Goal: Task Accomplishment & Management: Use online tool/utility

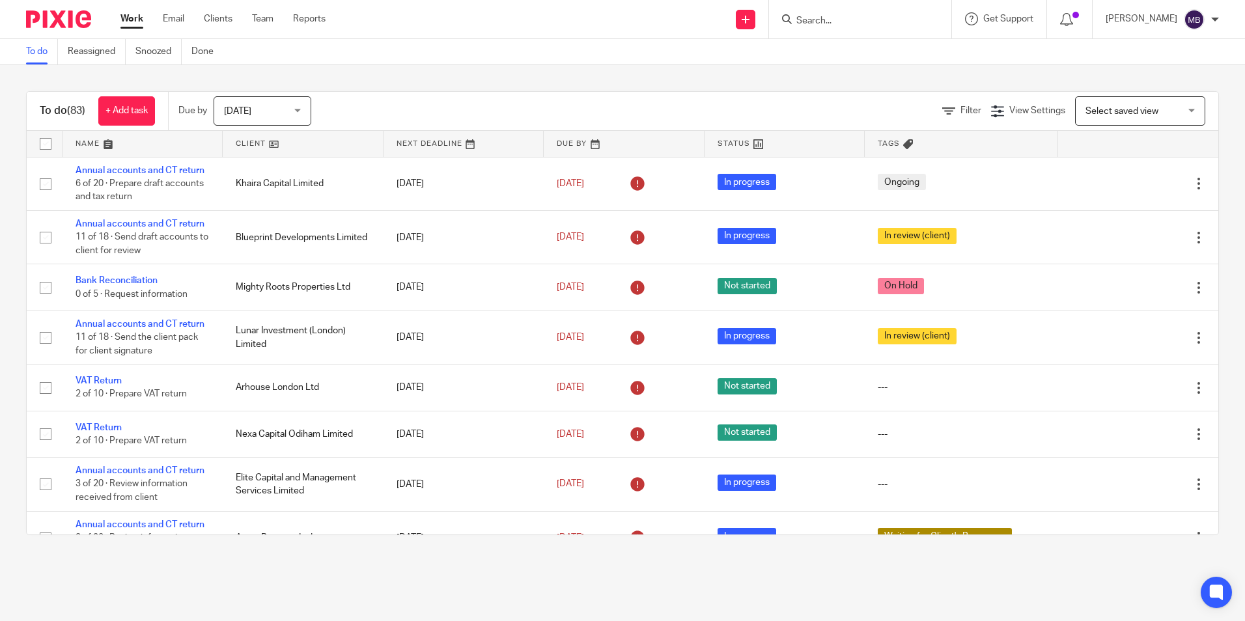
click at [836, 22] on input "Search" at bounding box center [853, 22] width 117 height 12
type input "c"
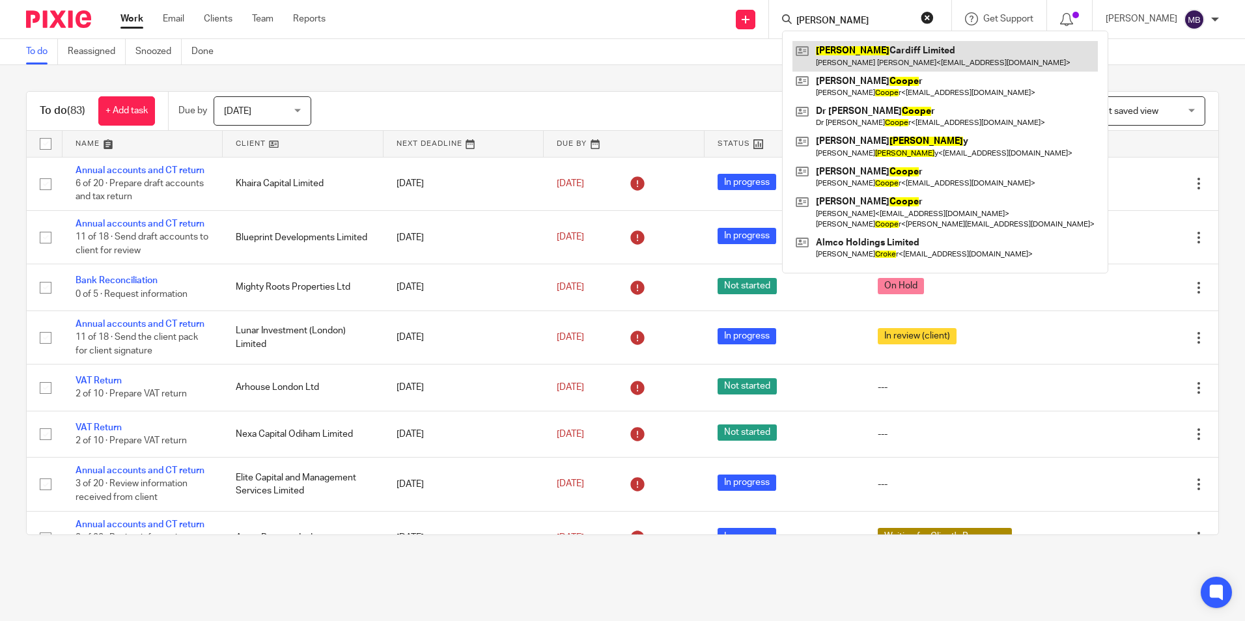
type input "cOOKE"
click at [859, 66] on link at bounding box center [945, 56] width 305 height 30
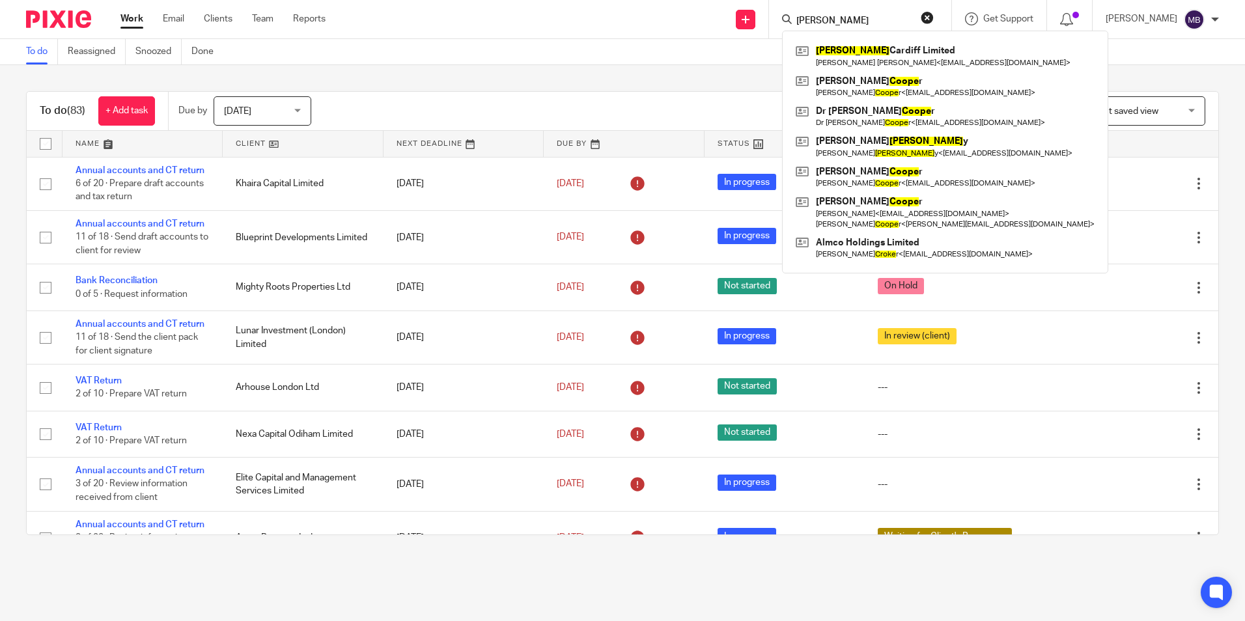
drag, startPoint x: 64, startPoint y: 21, endPoint x: 137, endPoint y: 26, distance: 73.1
click at [64, 21] on img at bounding box center [58, 19] width 65 height 18
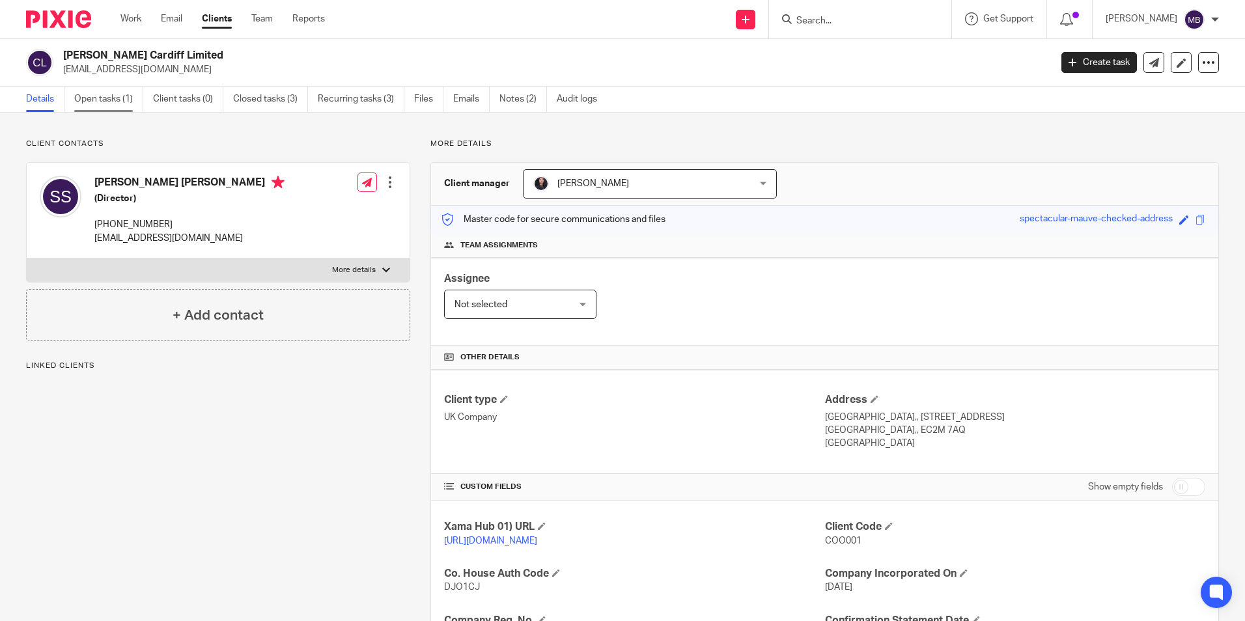
click at [130, 104] on link "Open tasks (1)" at bounding box center [108, 99] width 69 height 25
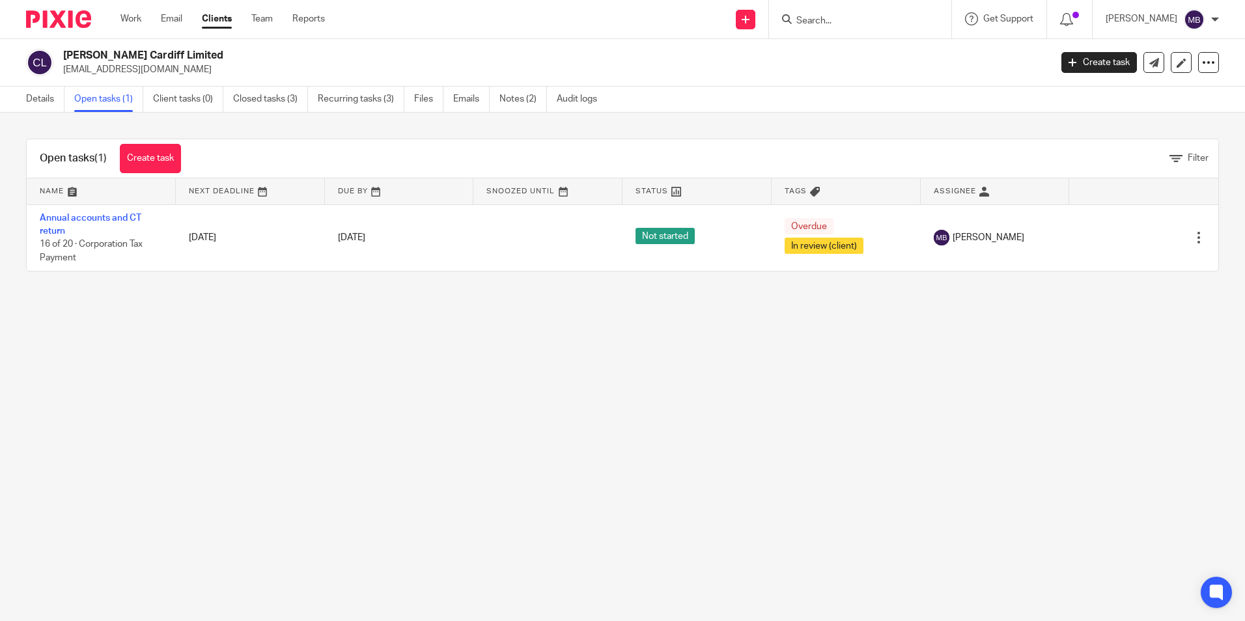
click at [130, 215] on link "Annual accounts and CT return" at bounding box center [91, 225] width 102 height 22
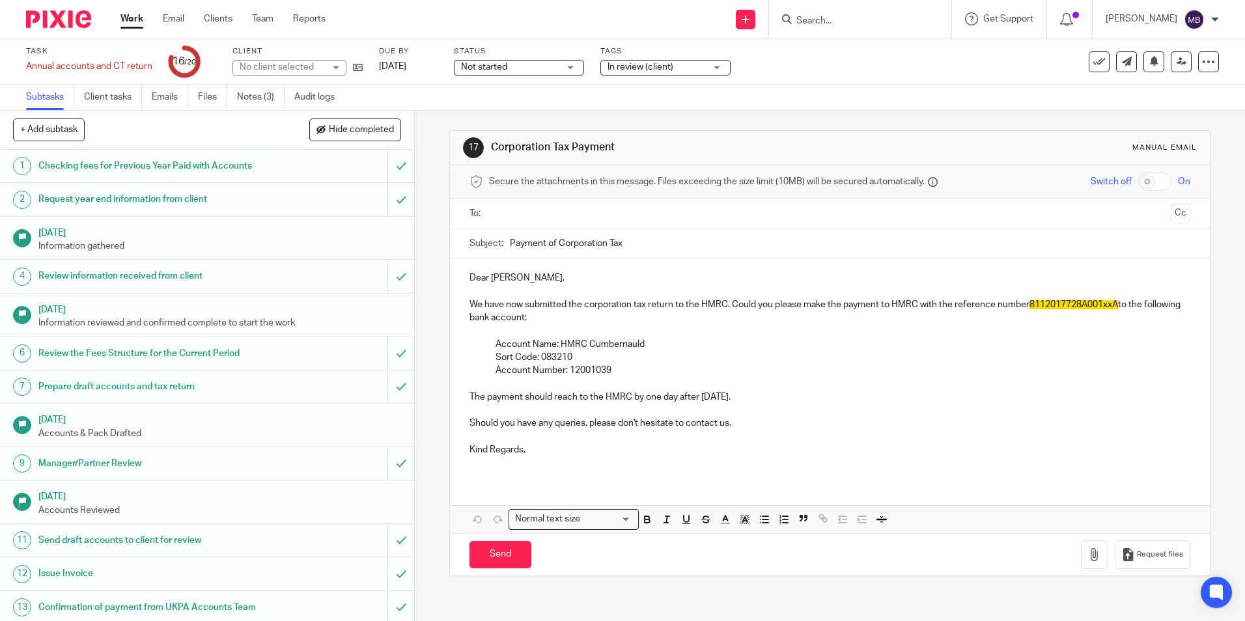
scroll to position [261, 0]
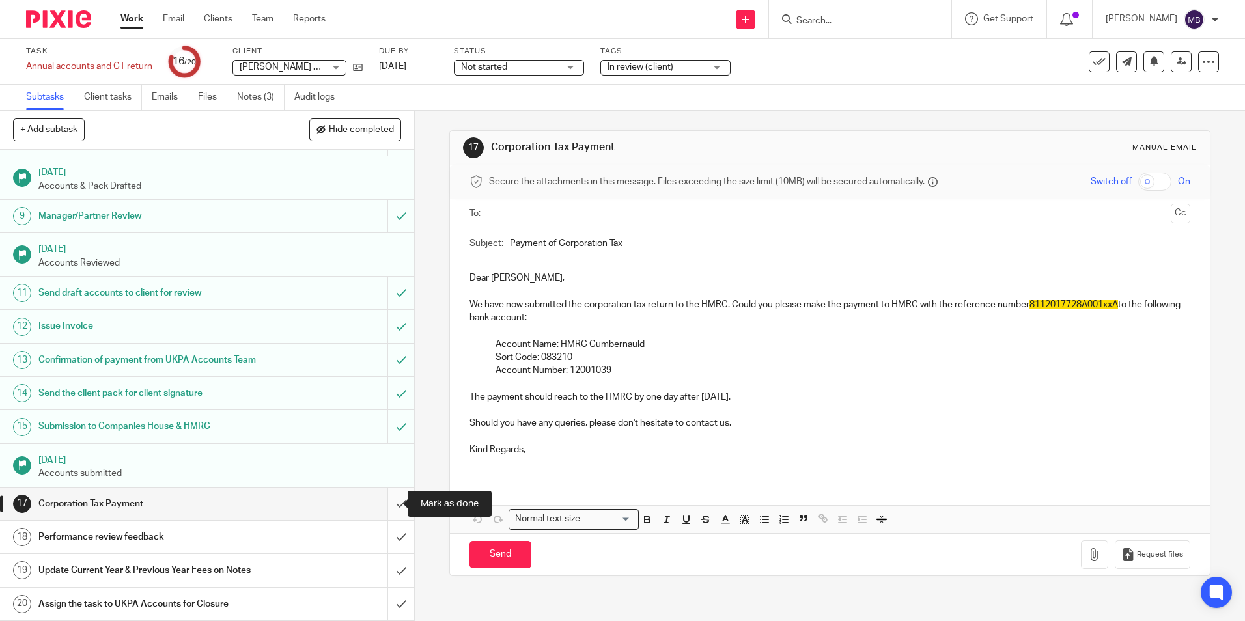
click at [390, 504] on input "submit" at bounding box center [207, 504] width 414 height 33
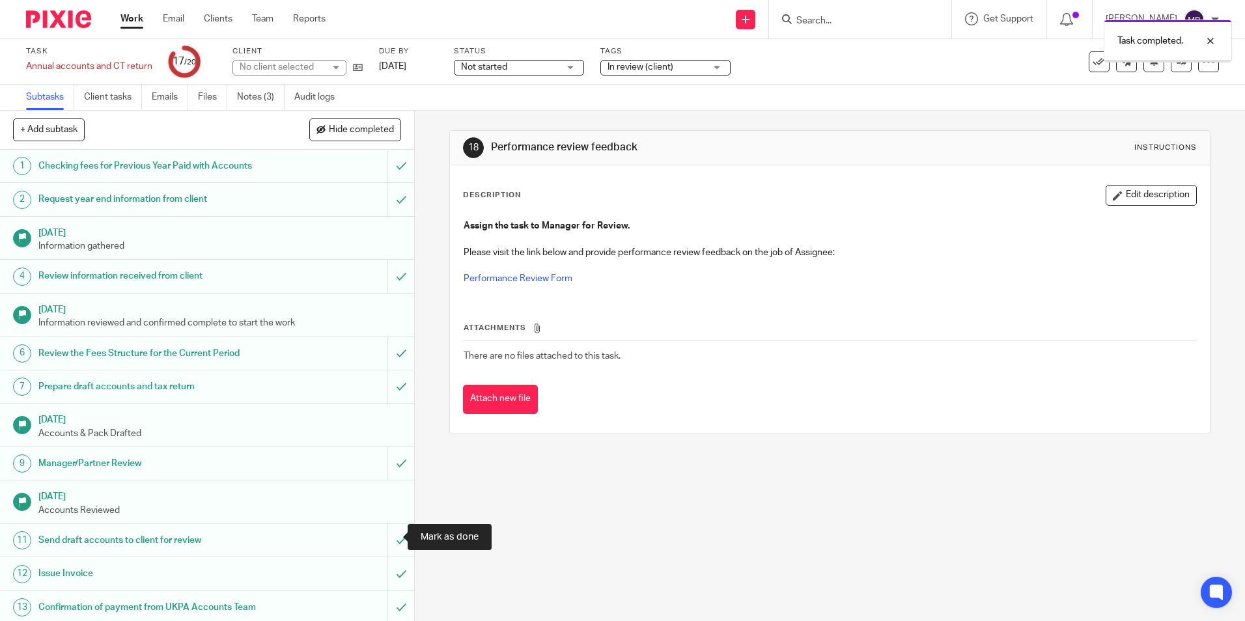
scroll to position [261, 0]
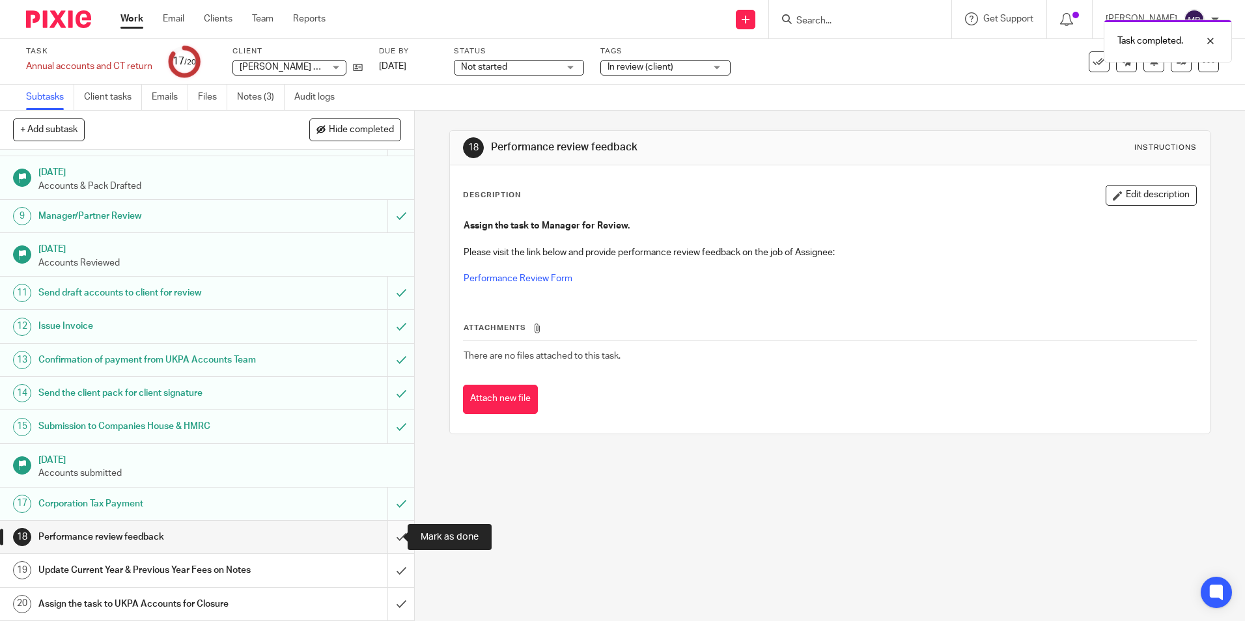
click at [391, 537] on input "submit" at bounding box center [207, 537] width 414 height 33
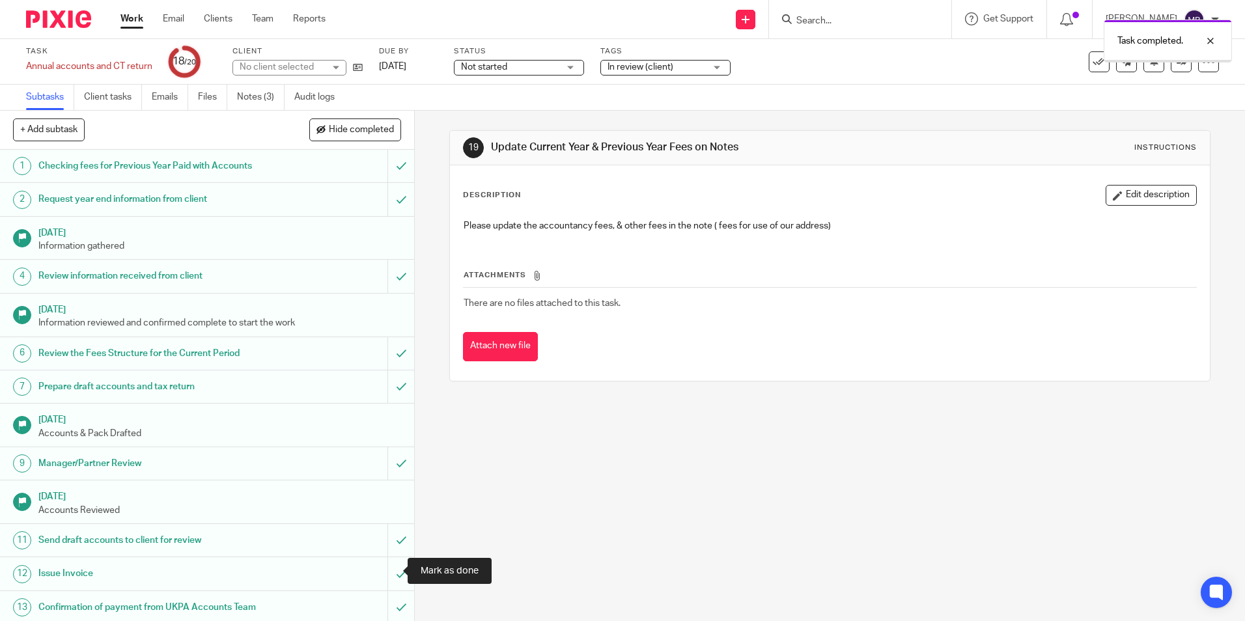
scroll to position [261, 0]
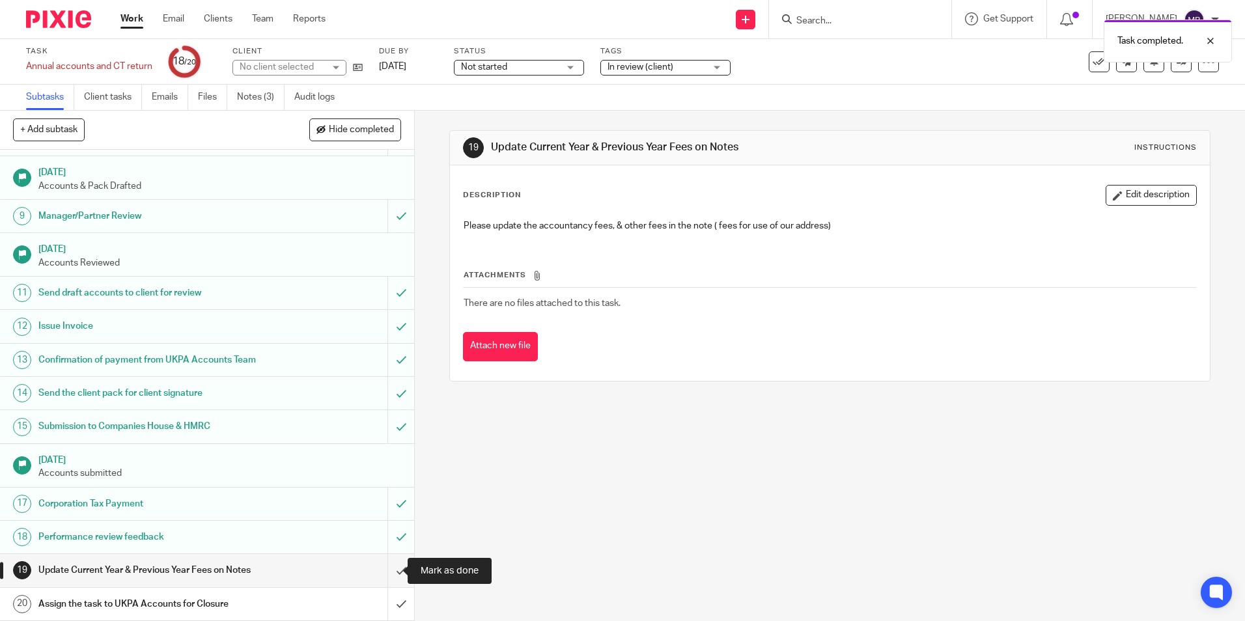
click at [391, 568] on input "submit" at bounding box center [207, 570] width 414 height 33
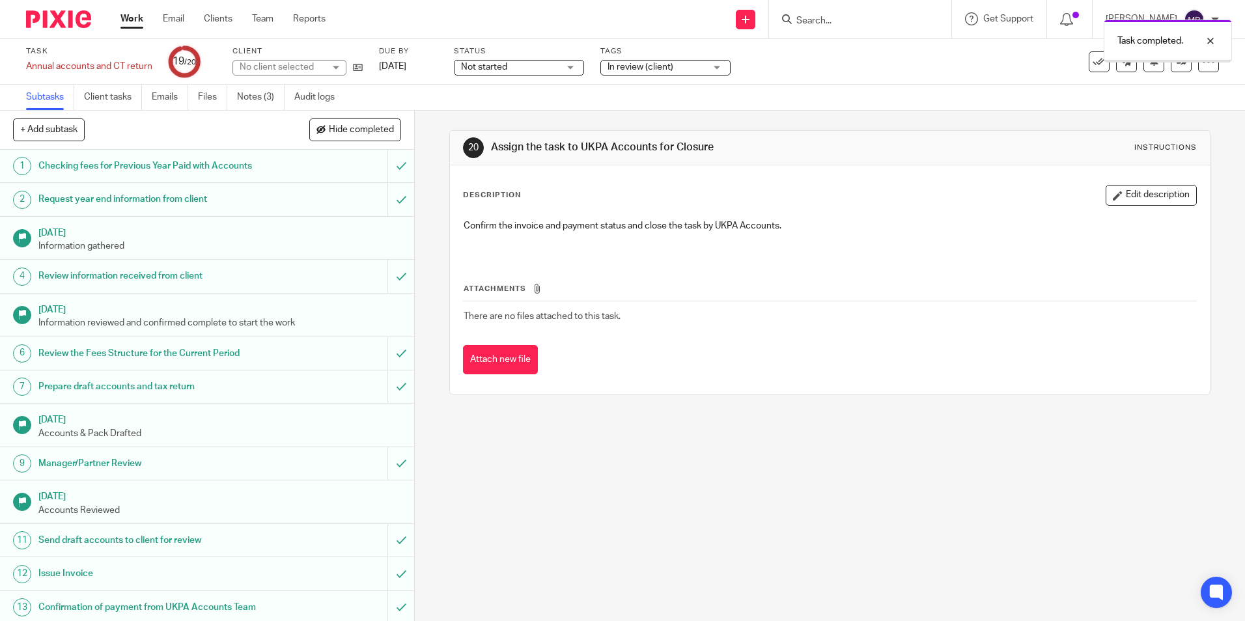
scroll to position [261, 0]
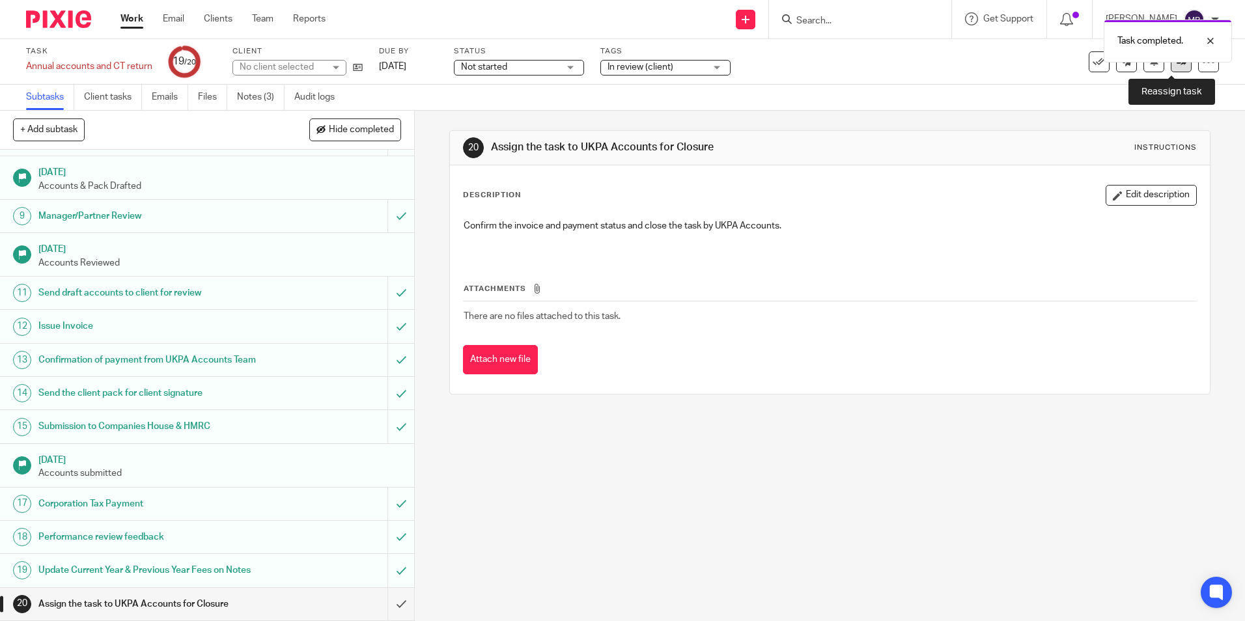
click at [1181, 69] on link at bounding box center [1181, 61] width 21 height 21
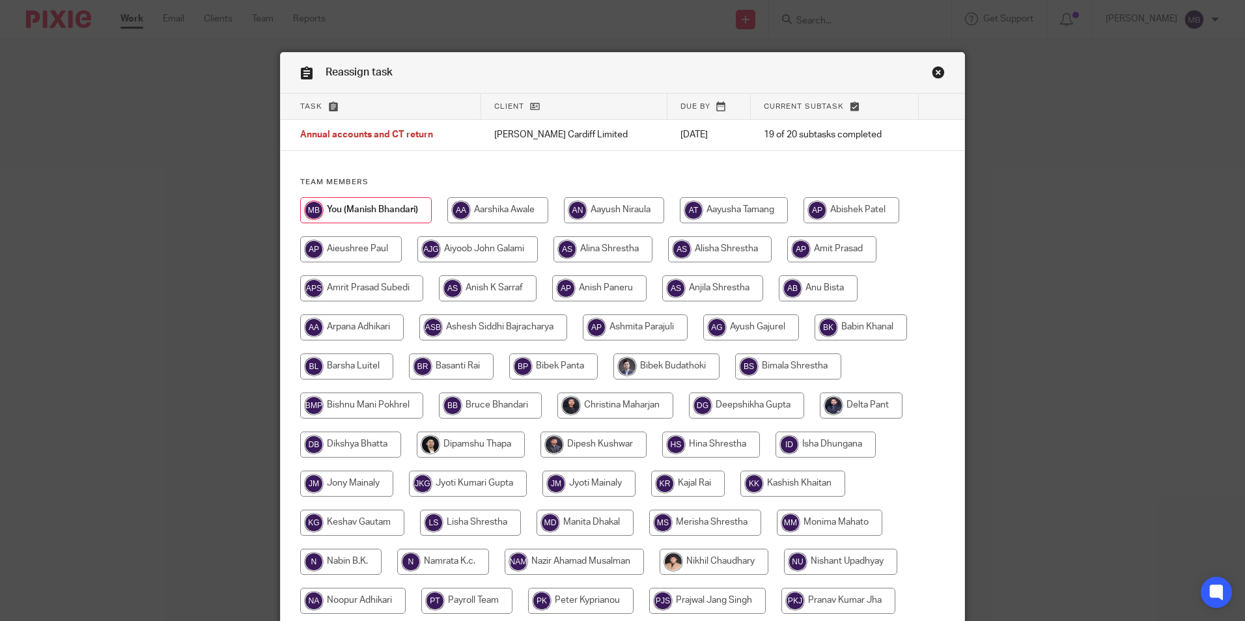
scroll to position [387, 0]
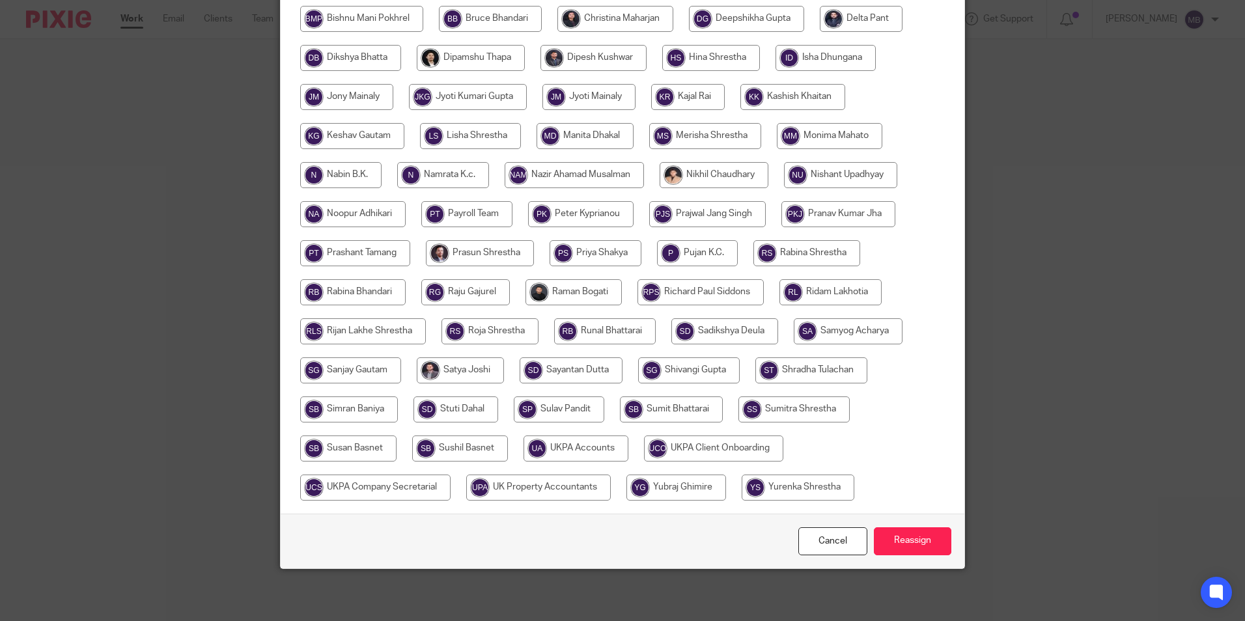
click at [593, 446] on input "radio" at bounding box center [576, 449] width 105 height 26
radio input "true"
click at [901, 537] on input "Reassign" at bounding box center [913, 542] width 78 height 28
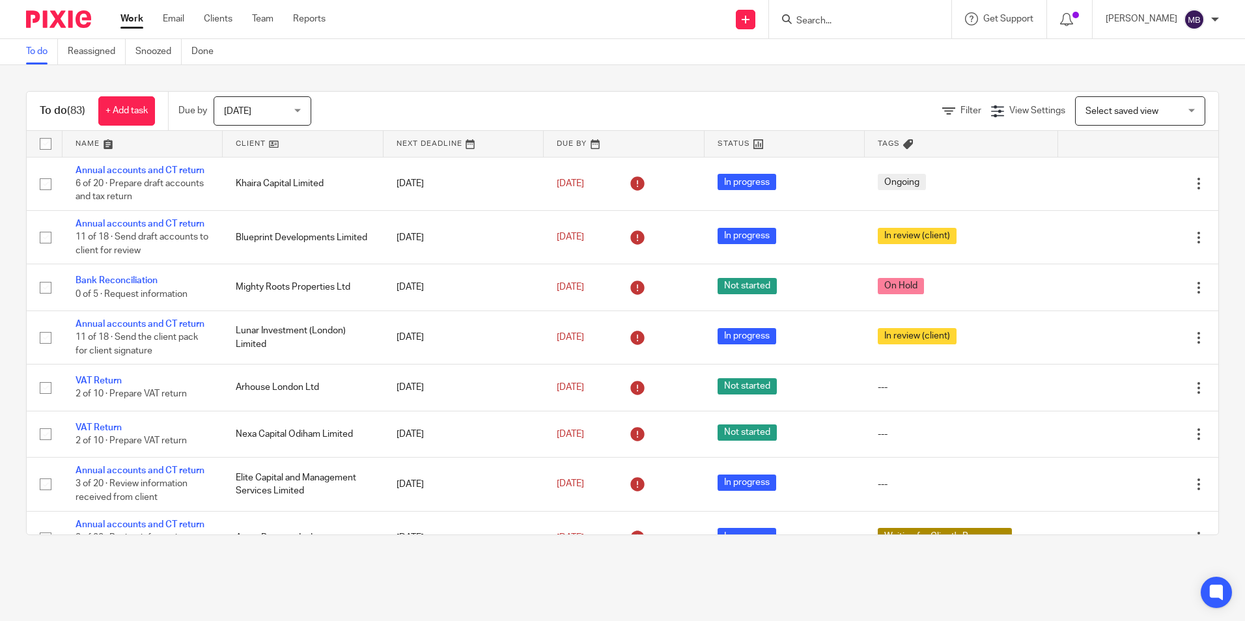
click at [835, 27] on form at bounding box center [864, 19] width 139 height 16
click at [836, 25] on input "Search" at bounding box center [853, 22] width 117 height 12
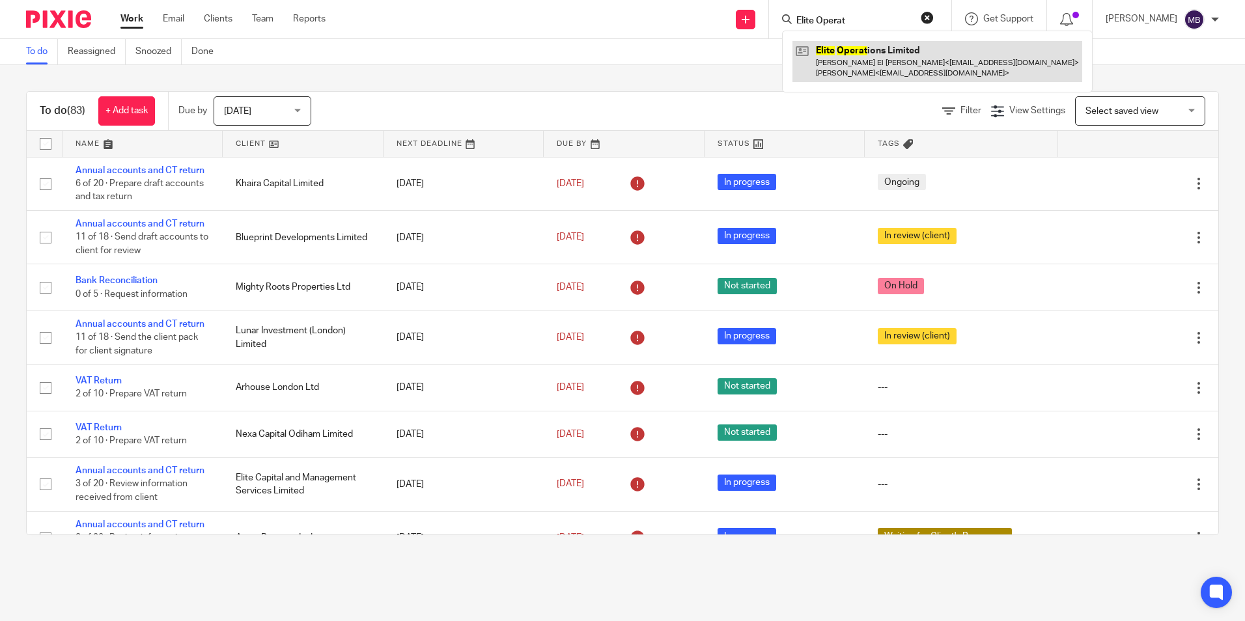
type input "Elite Operat"
click at [900, 50] on link at bounding box center [938, 61] width 290 height 40
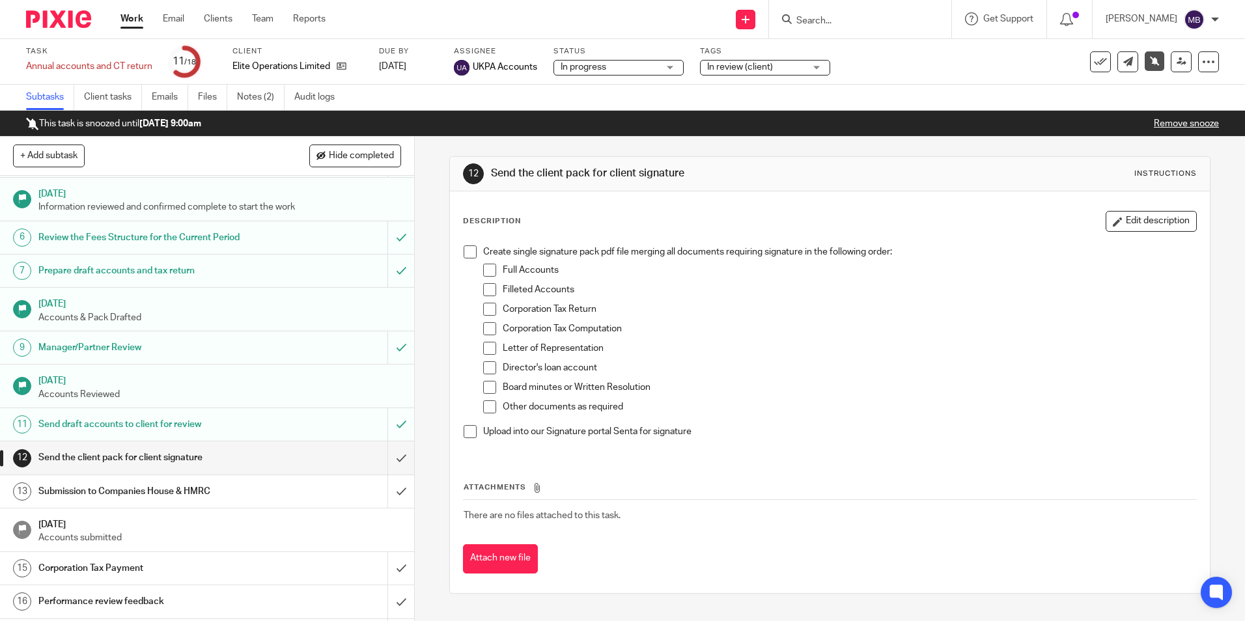
scroll to position [206, 0]
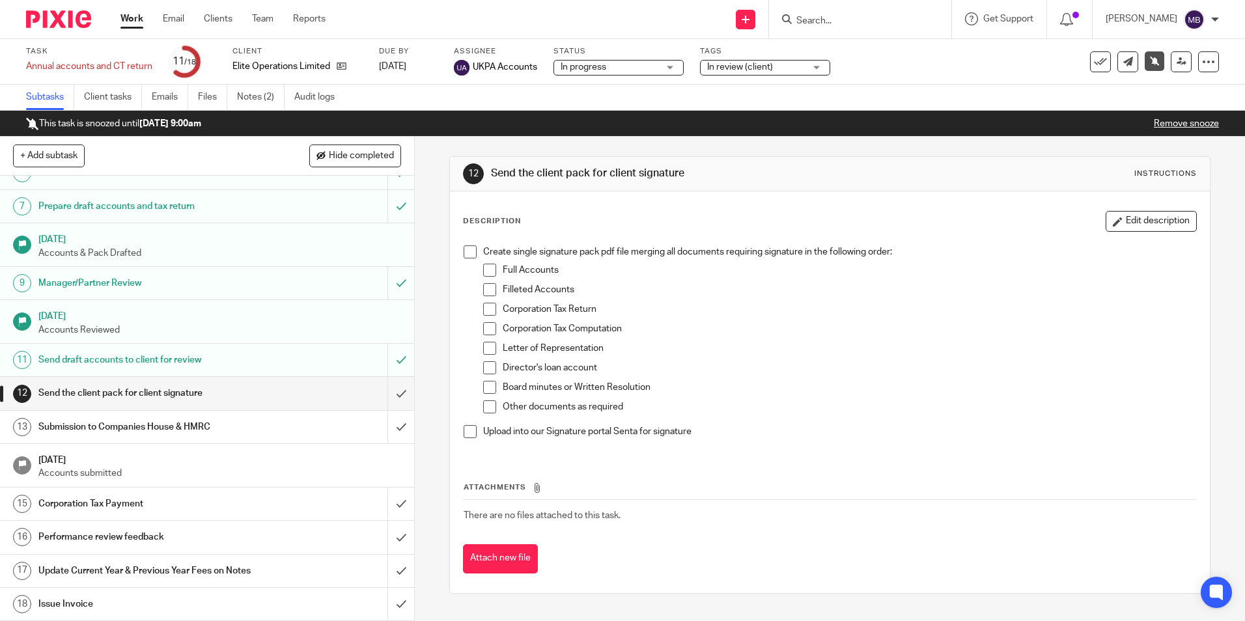
click at [229, 361] on h1 "Send draft accounts to client for review" at bounding box center [150, 360] width 224 height 20
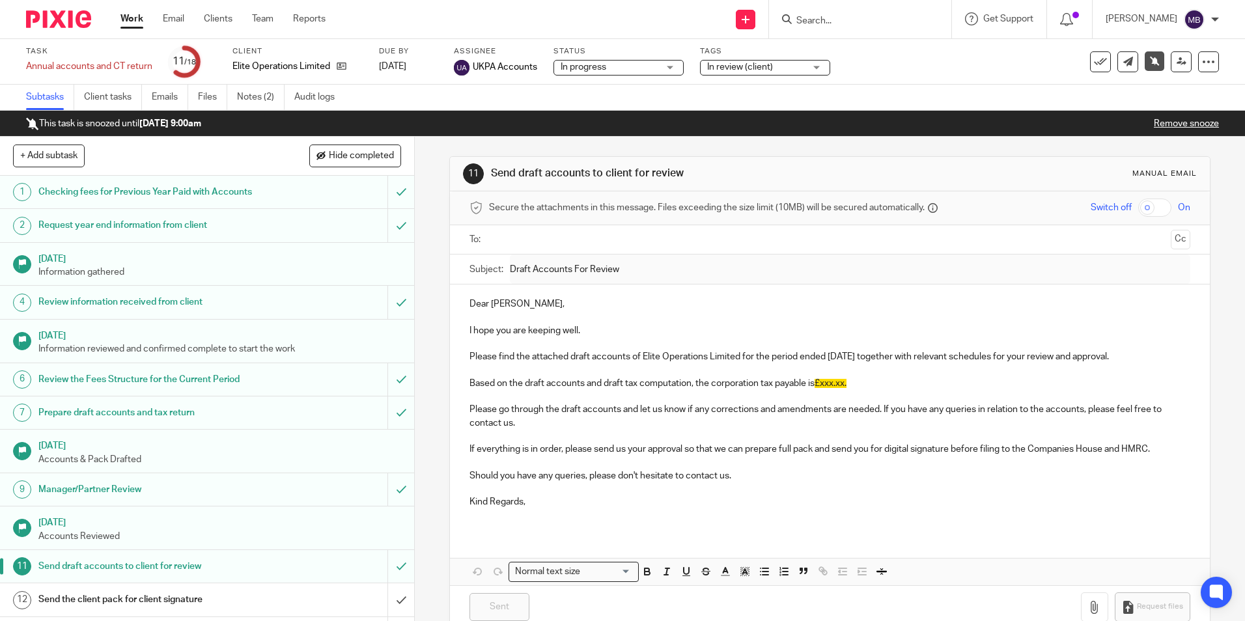
scroll to position [27, 0]
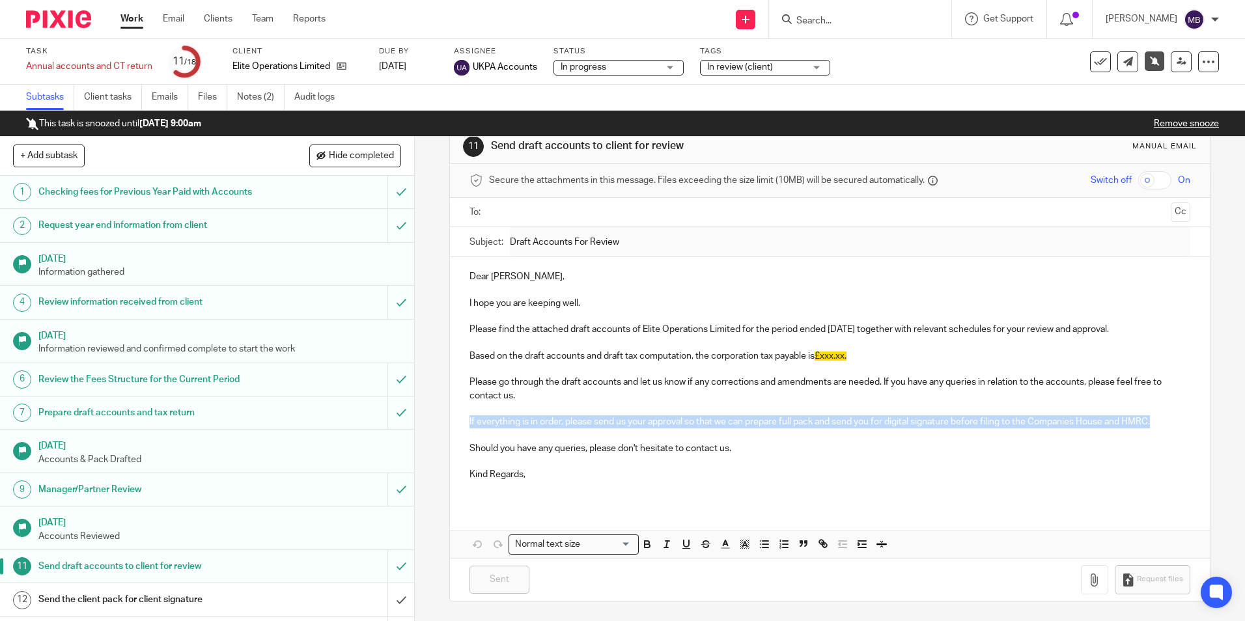
drag, startPoint x: 459, startPoint y: 420, endPoint x: 1159, endPoint y: 423, distance: 700.2
click at [1159, 423] on div "Dear [PERSON_NAME], I hope you are keeping well. Please find the attached draft…" at bounding box center [829, 381] width 759 height 248
copy p "If everything is in order, please send us your approval so that we can prepare …"
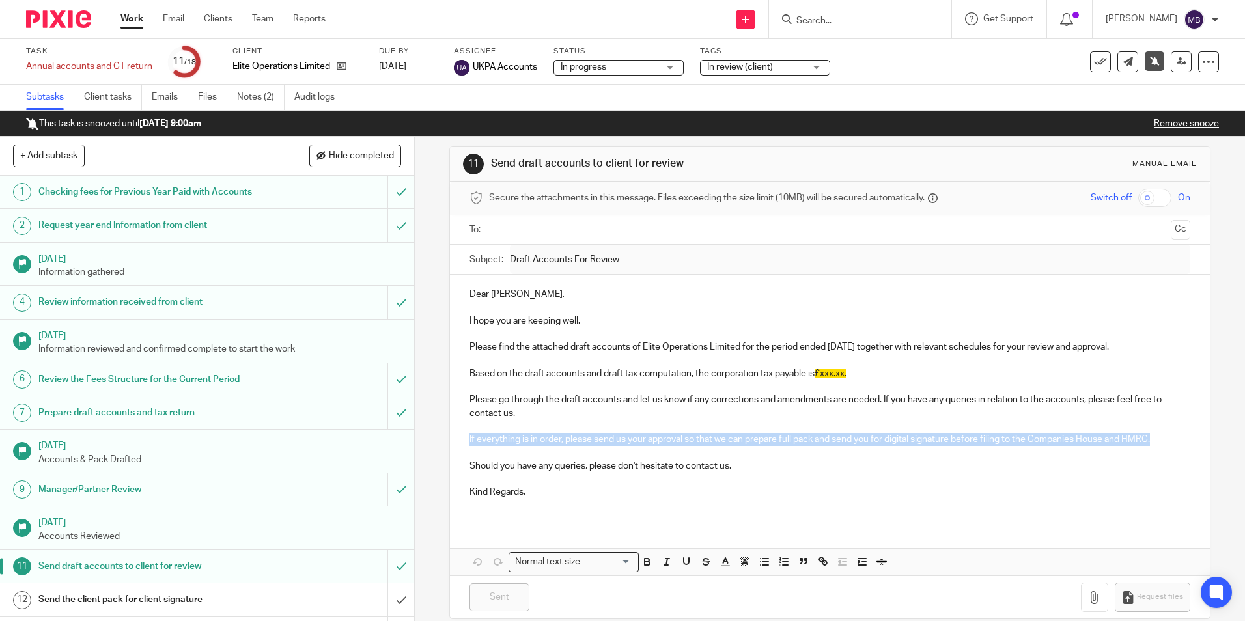
scroll to position [0, 0]
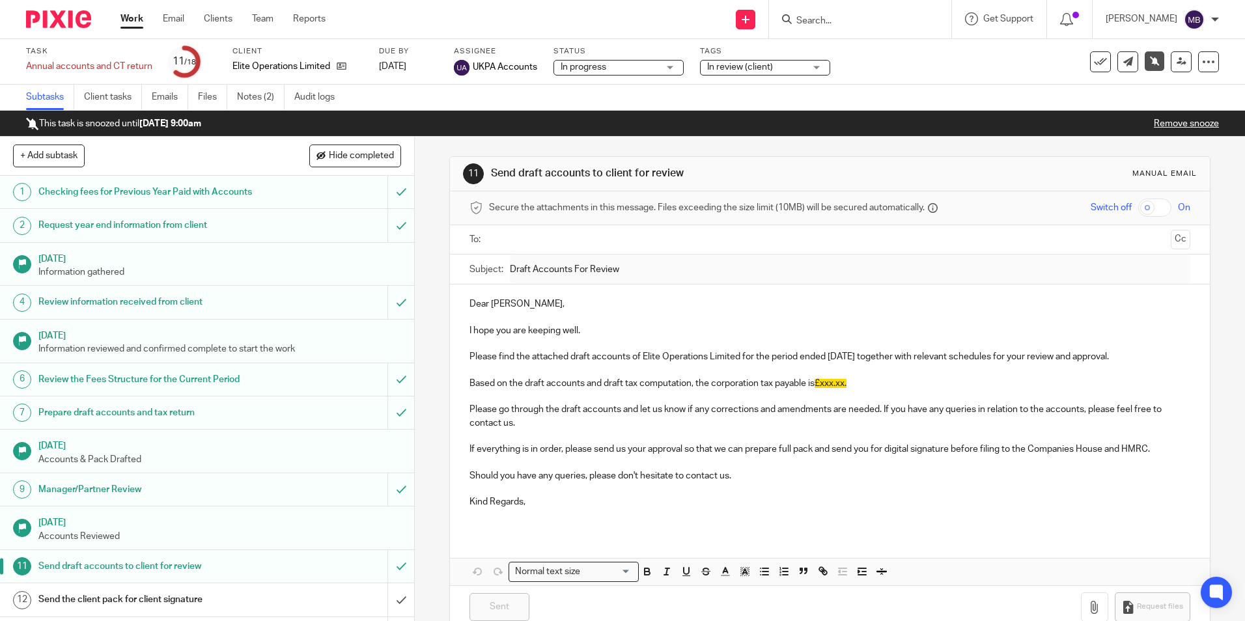
click at [47, 31] on div at bounding box center [53, 19] width 107 height 38
click at [63, 16] on img at bounding box center [58, 19] width 65 height 18
